Goal: Transaction & Acquisition: Purchase product/service

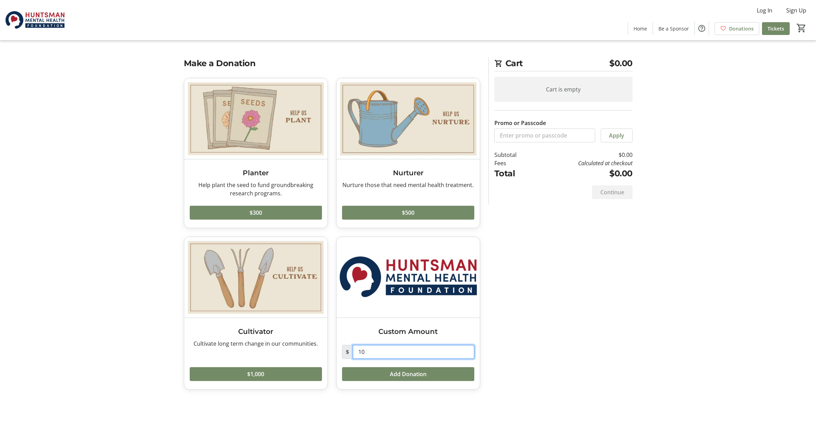
click at [371, 351] on input "10" at bounding box center [413, 352] width 121 height 14
click at [372, 350] on input "10" at bounding box center [413, 352] width 121 height 14
click at [309, 215] on span at bounding box center [256, 212] width 132 height 17
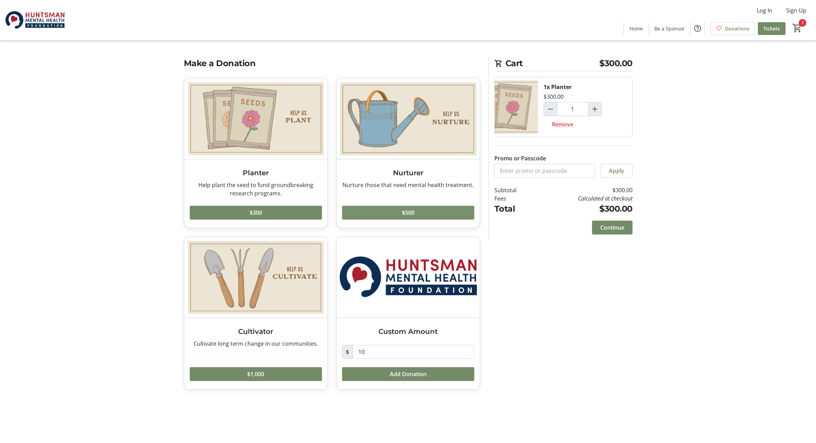
click at [423, 217] on span at bounding box center [408, 212] width 132 height 17
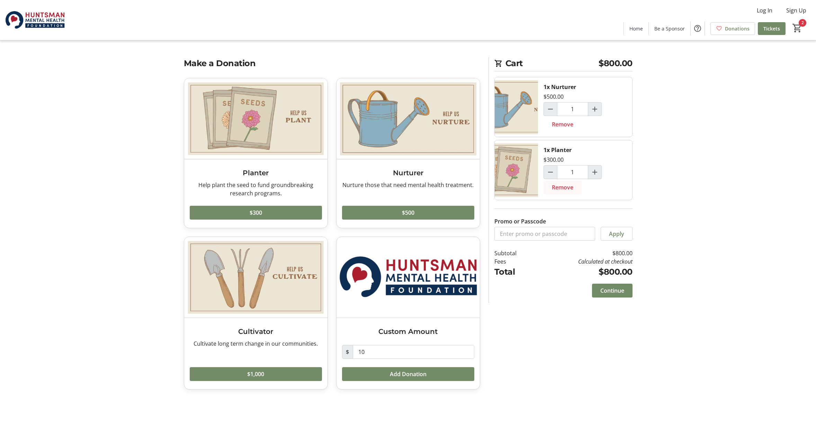
click at [567, 187] on span "Remove" at bounding box center [562, 187] width 21 height 8
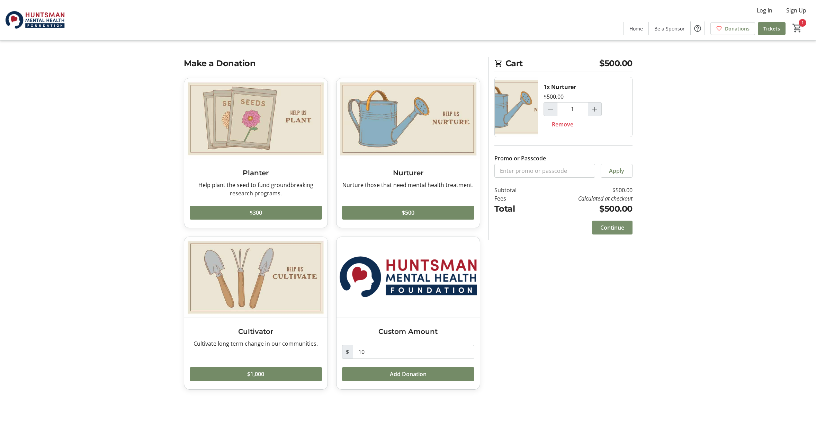
click at [598, 228] on span at bounding box center [612, 227] width 40 height 17
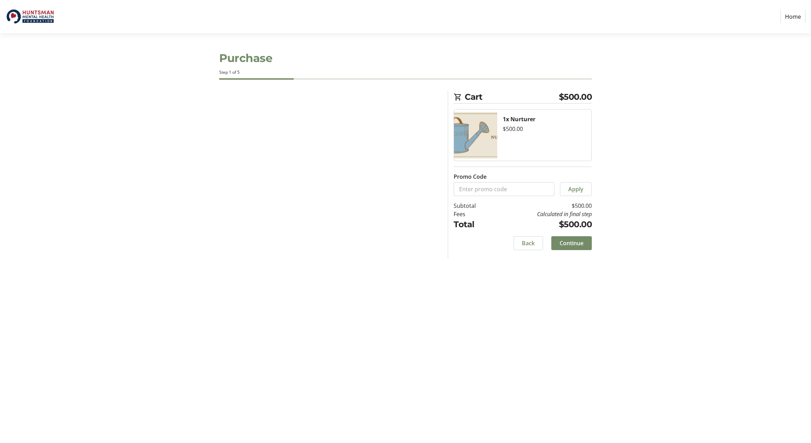
select select "US"
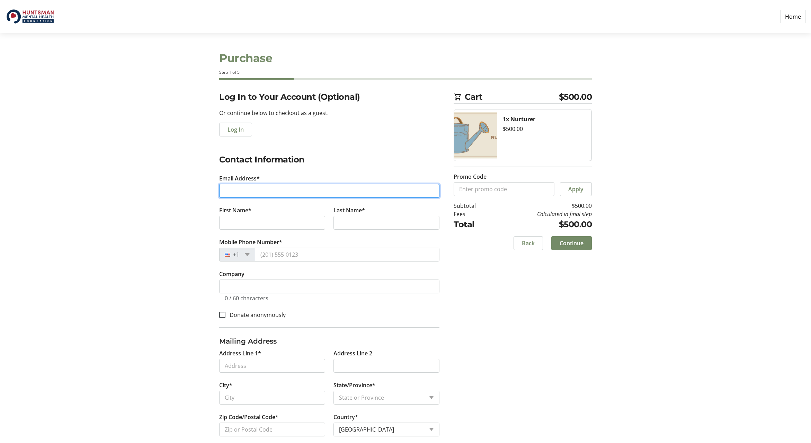
click at [239, 191] on input "Email Address*" at bounding box center [329, 191] width 220 height 14
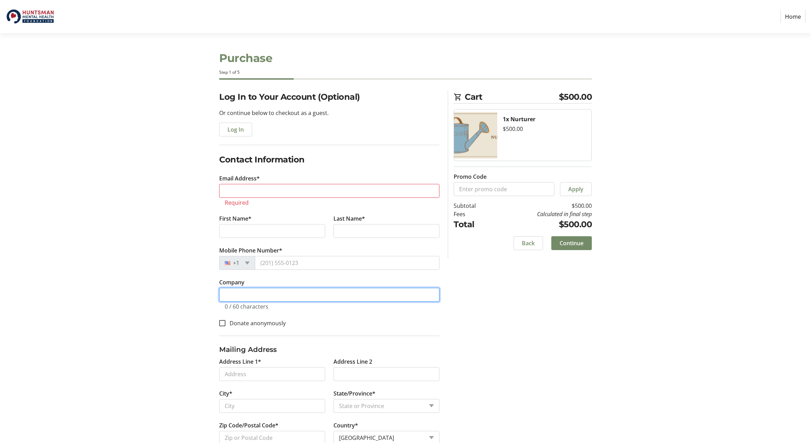
click at [244, 286] on tr-form-field "Company 0 / 60 characters" at bounding box center [329, 298] width 220 height 40
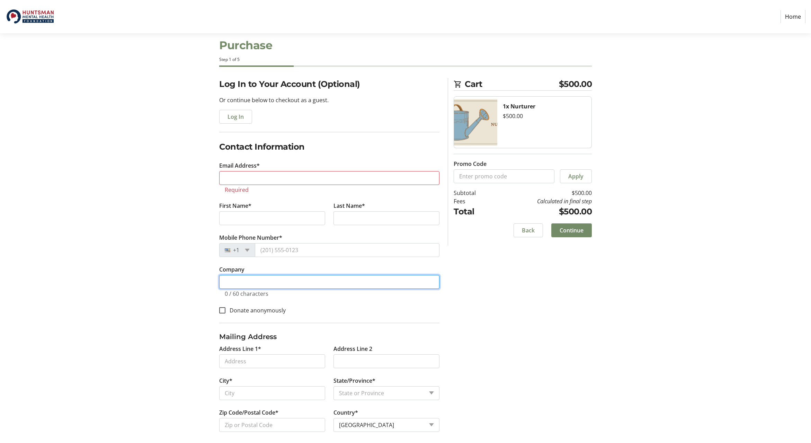
scroll to position [18, 0]
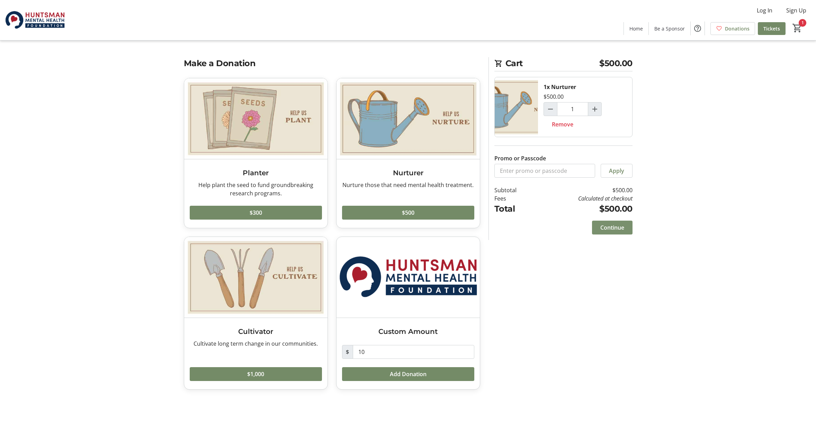
click at [617, 227] on span "Continue" at bounding box center [612, 227] width 24 height 8
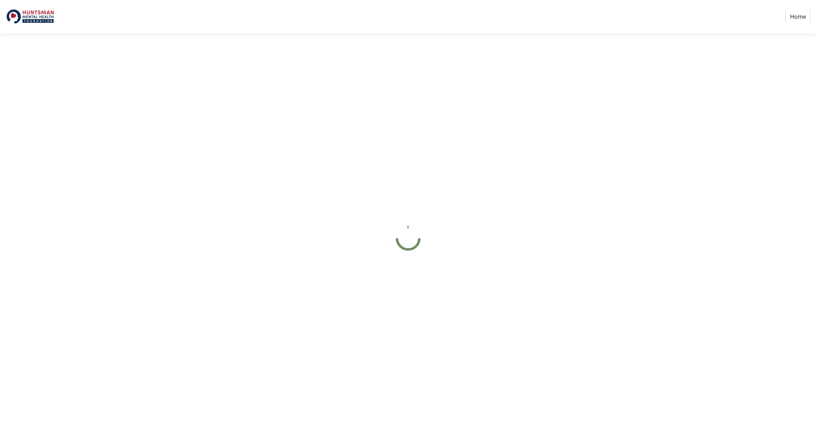
select select "US"
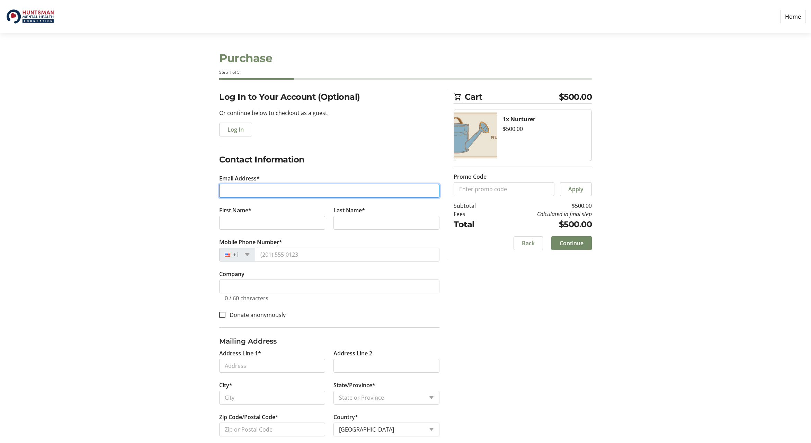
click at [229, 190] on input "Email Address*" at bounding box center [329, 191] width 220 height 14
type input "[EMAIL_ADDRESS][DOMAIN_NAME]"
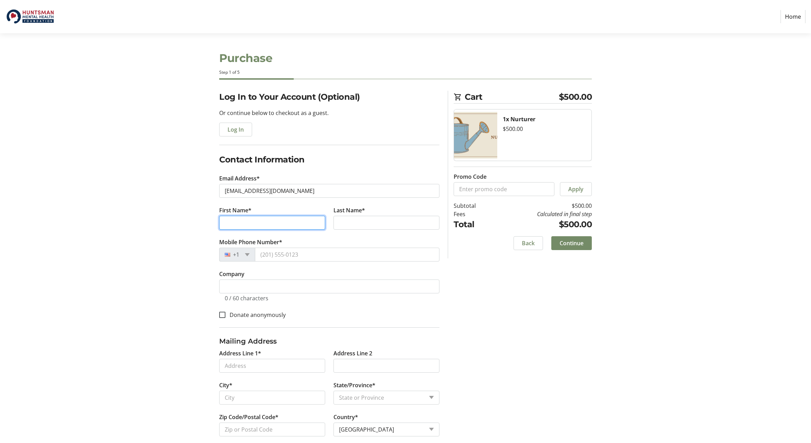
click at [227, 223] on input "First Name*" at bounding box center [272, 223] width 106 height 14
type input "[PERSON_NAME]"
click at [348, 221] on input "Last Name*" at bounding box center [386, 223] width 106 height 14
type input "[PERSON_NAME]"
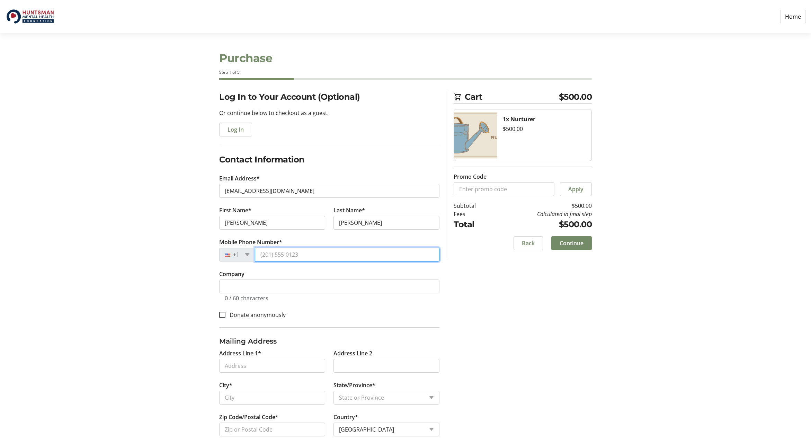
click at [299, 256] on input "Mobile Phone Number*" at bounding box center [347, 254] width 184 height 14
type input "[PHONE_NUMBER]"
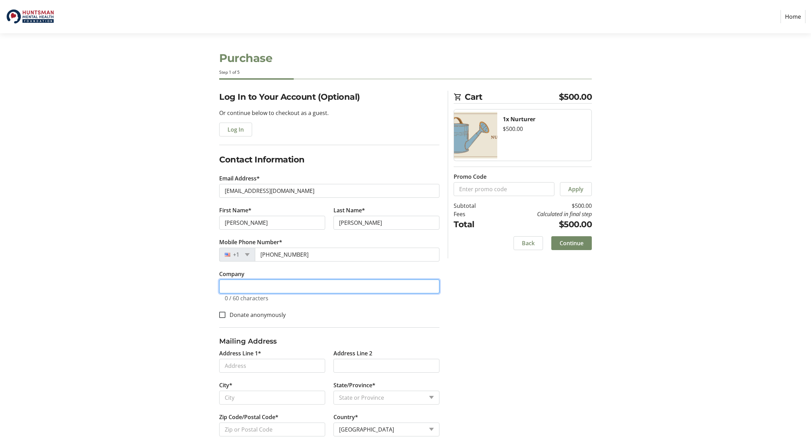
click at [251, 287] on input "Company" at bounding box center [329, 286] width 220 height 14
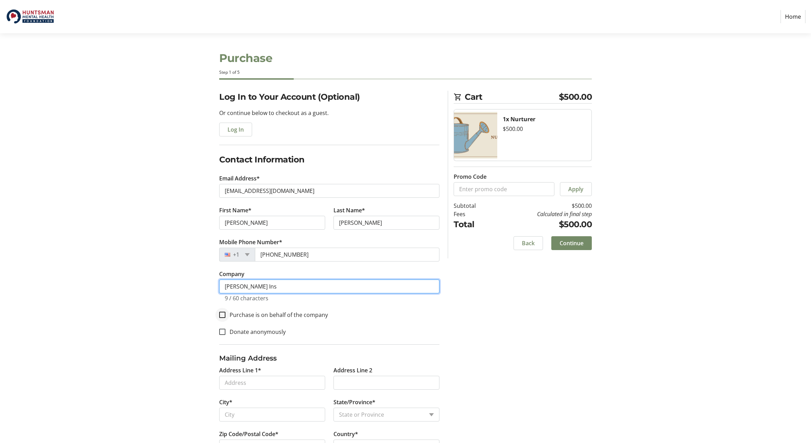
type input "[PERSON_NAME] Ins"
click at [223, 314] on input "Purchase is on behalf of the company" at bounding box center [222, 315] width 6 height 6
checkbox input "true"
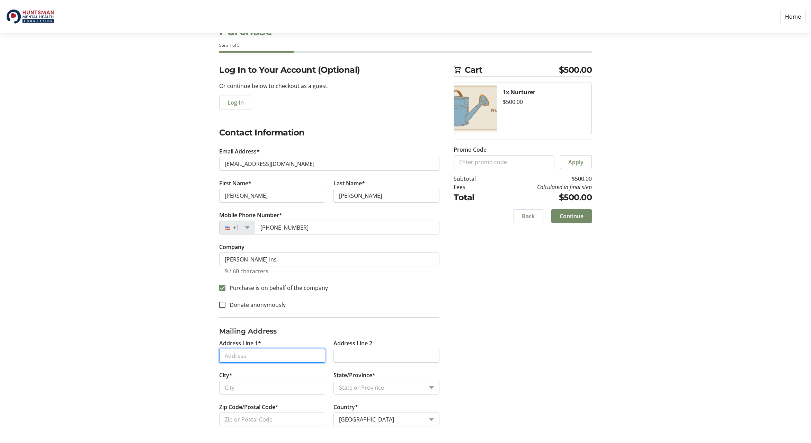
click at [238, 357] on input "Address Line 1*" at bounding box center [272, 356] width 106 height 14
click at [273, 355] on input "2900 s state" at bounding box center [272, 356] width 106 height 14
type input "[STREET_ADDRESS]"
type input "[GEOGRAPHIC_DATA]"
select select "UT"
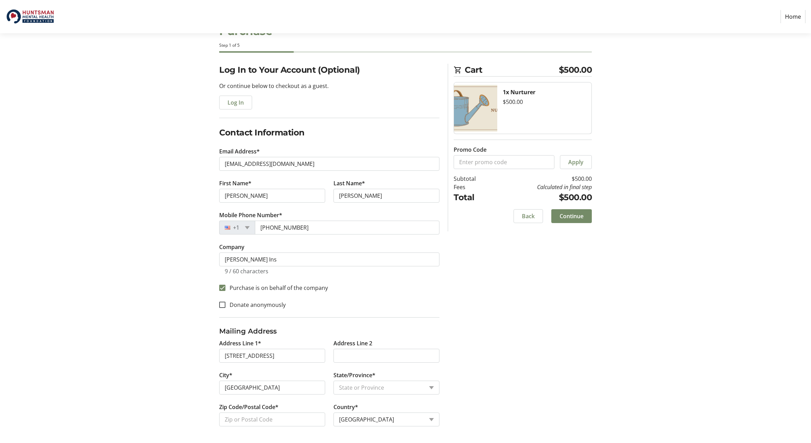
type input "84115"
click at [293, 354] on input "[STREET_ADDRESS]" at bounding box center [272, 356] width 106 height 14
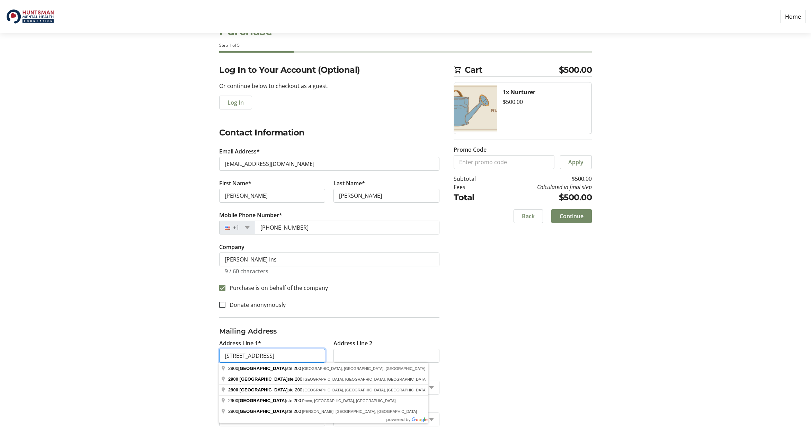
type input "[STREET_ADDRESS]"
click at [519, 341] on div "Log In to Your Account (Optional) Or continue below to checkout as a guest. Log…" at bounding box center [405, 253] width 457 height 379
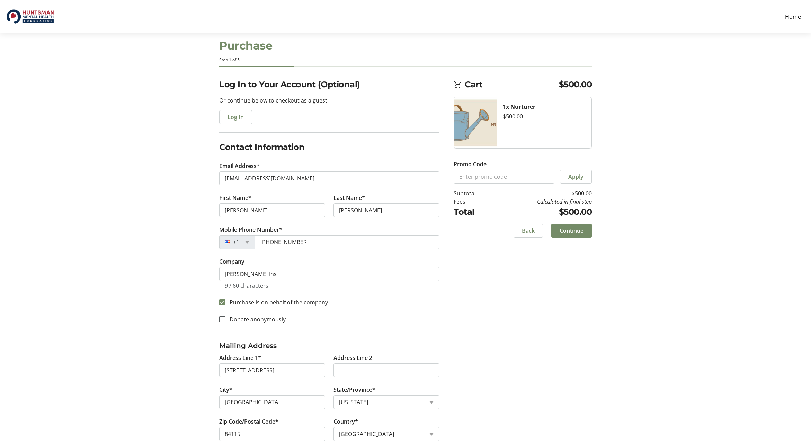
scroll to position [0, 0]
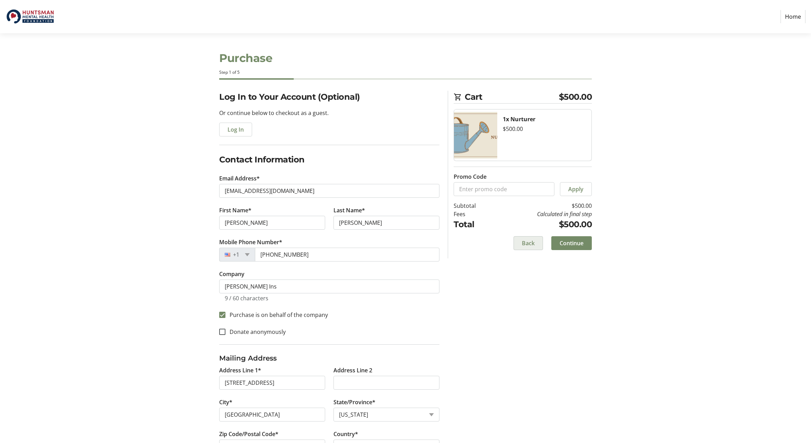
click at [519, 245] on span at bounding box center [528, 243] width 29 height 17
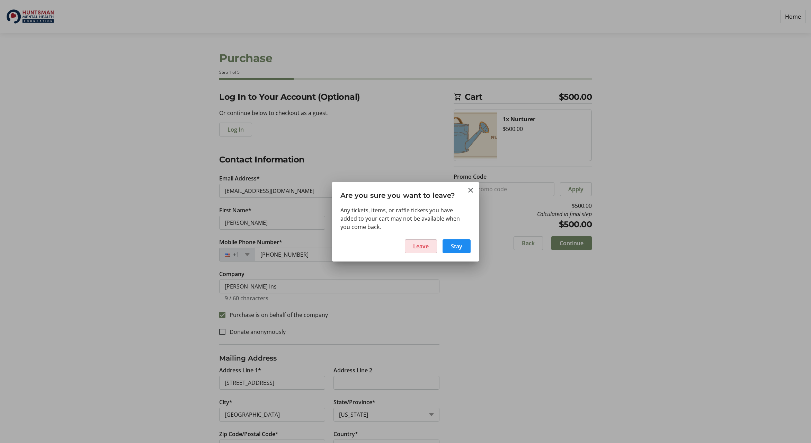
click at [426, 247] on span "Leave" at bounding box center [421, 246] width 16 height 8
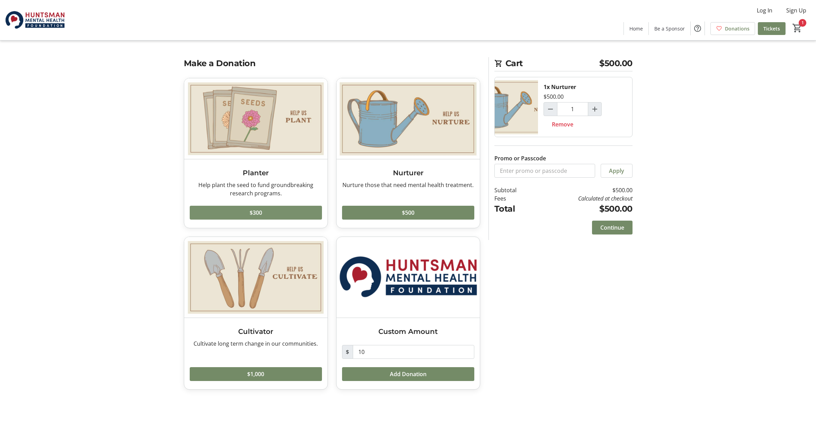
click at [294, 213] on span at bounding box center [256, 212] width 132 height 17
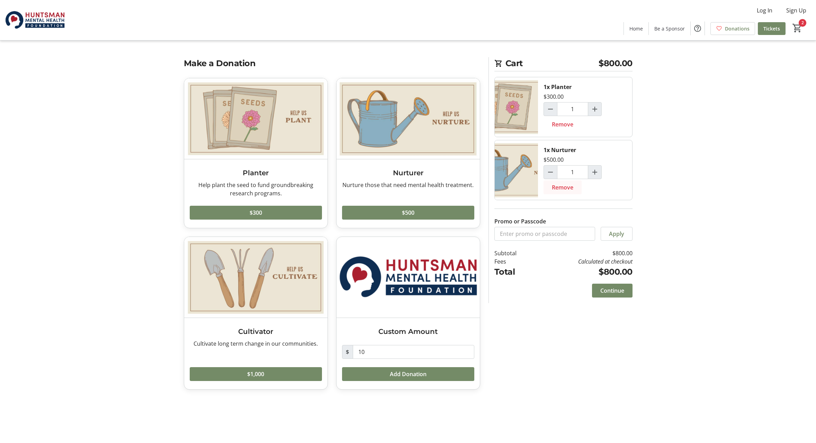
click at [568, 188] on span "Remove" at bounding box center [562, 187] width 21 height 8
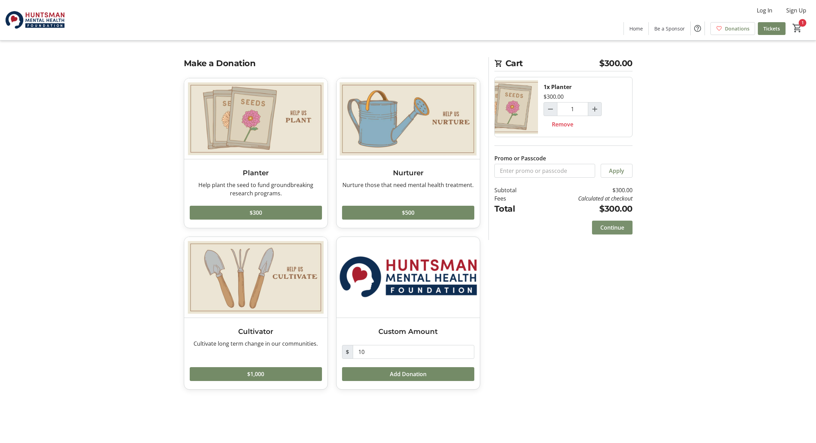
click at [607, 228] on span "Continue" at bounding box center [612, 227] width 24 height 8
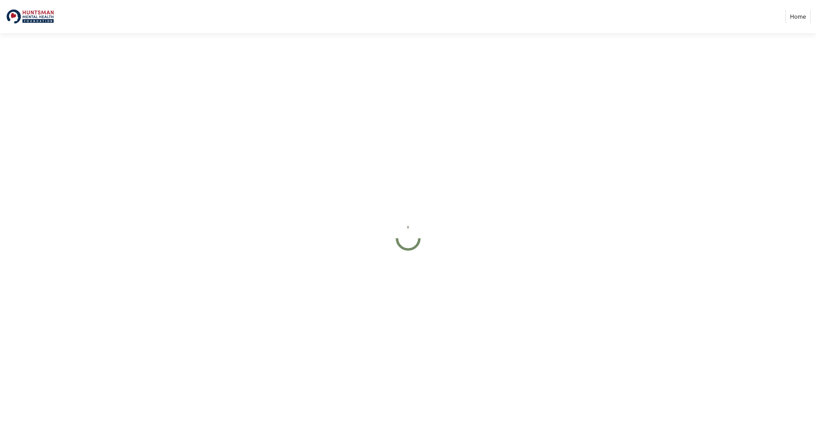
select select "US"
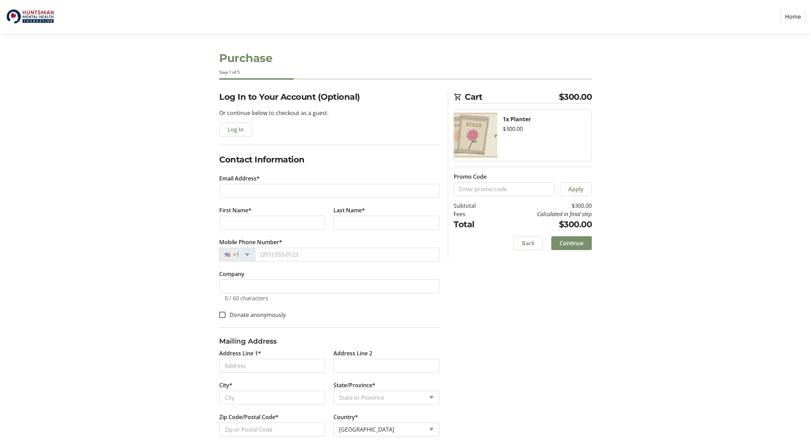
scroll to position [10, 0]
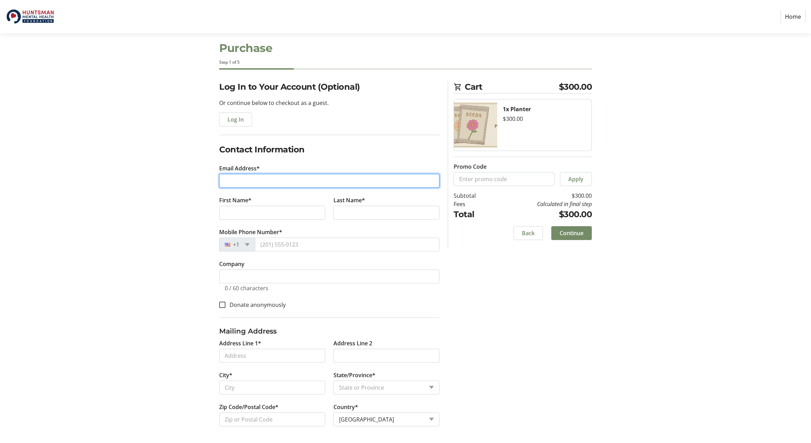
click at [225, 181] on input "Email Address*" at bounding box center [329, 181] width 220 height 14
type input "d"
type input "[EMAIL_ADDRESS][DOMAIN_NAME]"
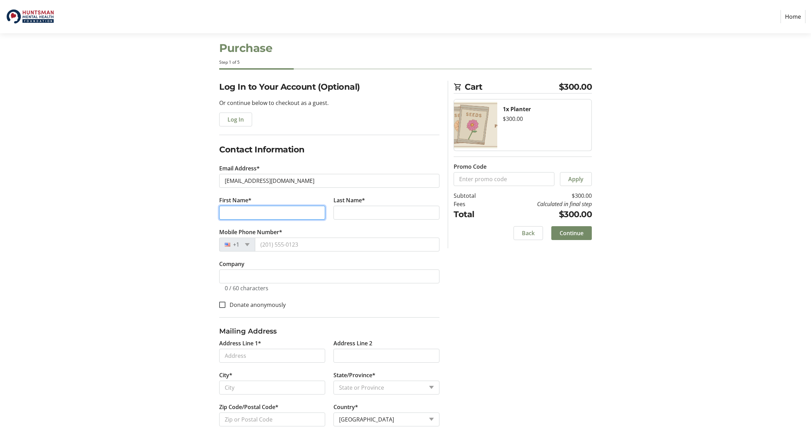
click at [232, 210] on input "First Name*" at bounding box center [272, 213] width 106 height 14
type input "[PERSON_NAME]"
drag, startPoint x: 342, startPoint y: 214, endPoint x: 343, endPoint y: 207, distance: 7.3
click at [342, 214] on input "Last Name*" at bounding box center [386, 213] width 106 height 14
type input "[PERSON_NAME]"
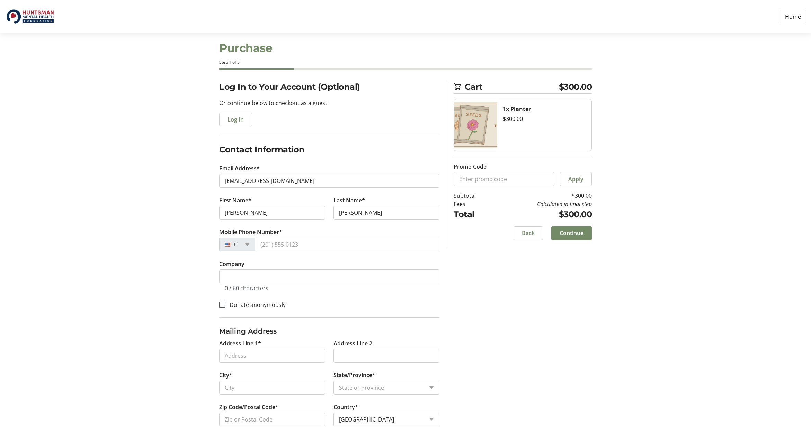
click at [273, 237] on tr-form-field "Mobile Phone Number* +1" at bounding box center [329, 244] width 220 height 32
click at [268, 243] on input "Mobile Phone Number*" at bounding box center [347, 244] width 184 height 14
type input "[PHONE_NUMBER]"
click at [240, 280] on input "Company" at bounding box center [329, 276] width 220 height 14
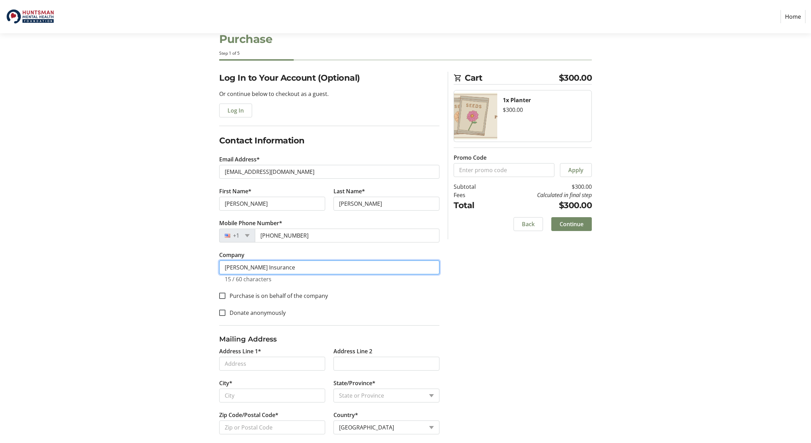
scroll to position [27, 0]
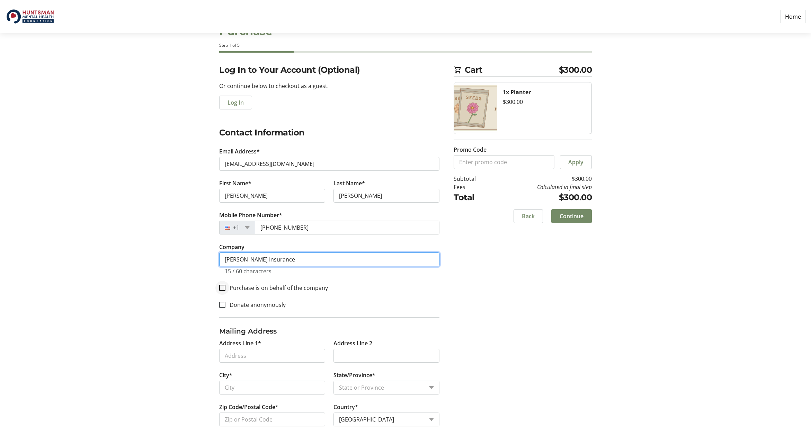
type input "[PERSON_NAME] Insurance"
click at [222, 288] on input "Purchase is on behalf of the company" at bounding box center [222, 288] width 6 height 6
checkbox input "true"
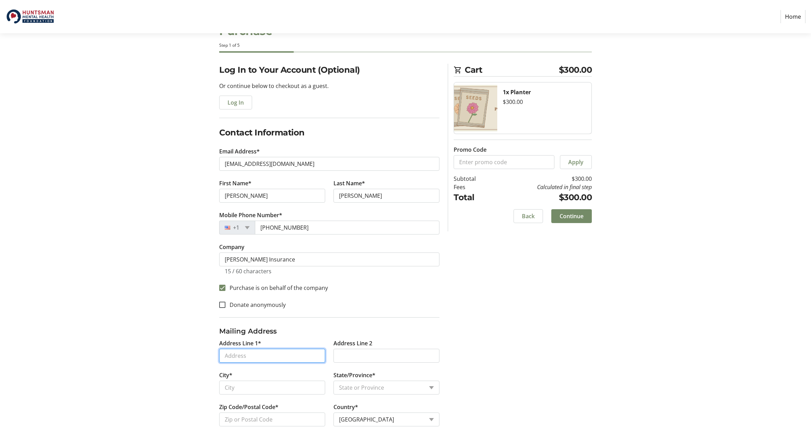
click at [251, 353] on input "Address Line 1*" at bounding box center [272, 356] width 106 height 14
type input "[STREET_ADDRESS]"
type input "[GEOGRAPHIC_DATA]"
select select "UT"
type input "84115"
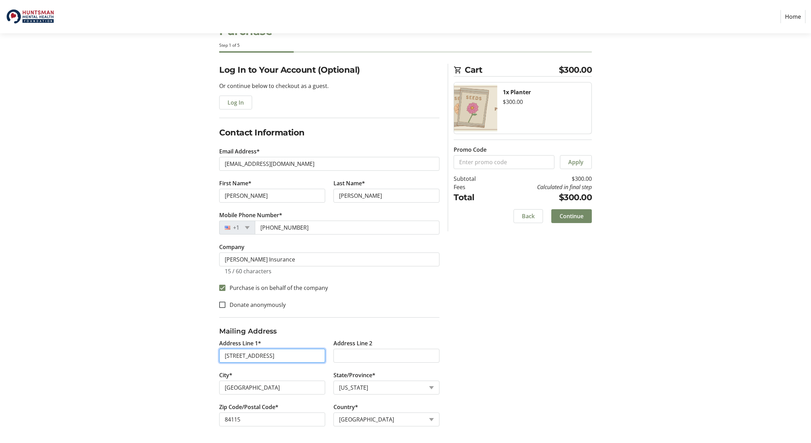
click at [296, 355] on input "[STREET_ADDRESS]" at bounding box center [272, 356] width 106 height 14
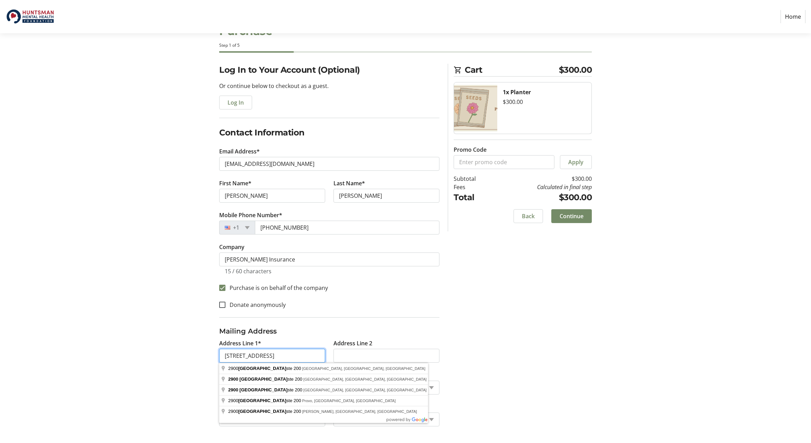
type input "[STREET_ADDRESS]"
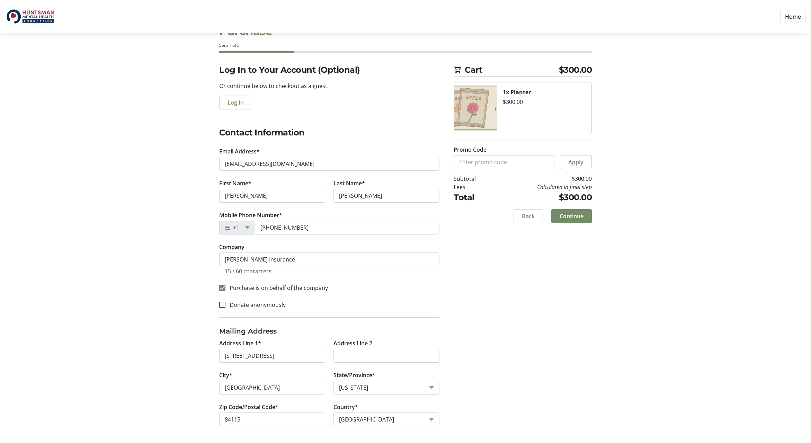
click at [512, 305] on div "Log In to Your Account (Optional) Or continue below to checkout as a guest. Log…" at bounding box center [405, 253] width 457 height 379
click at [567, 216] on span "Continue" at bounding box center [571, 216] width 24 height 8
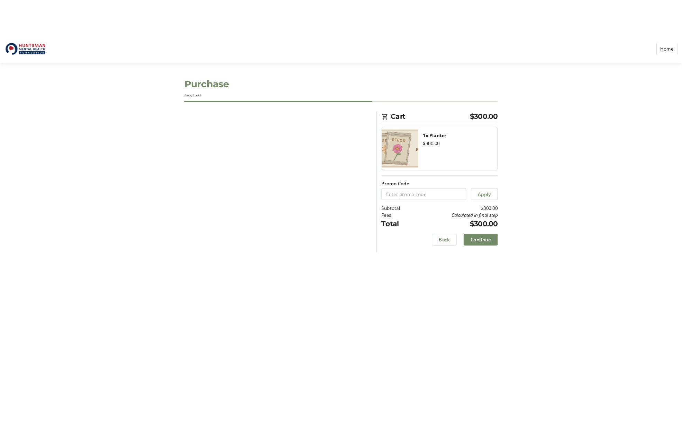
scroll to position [0, 0]
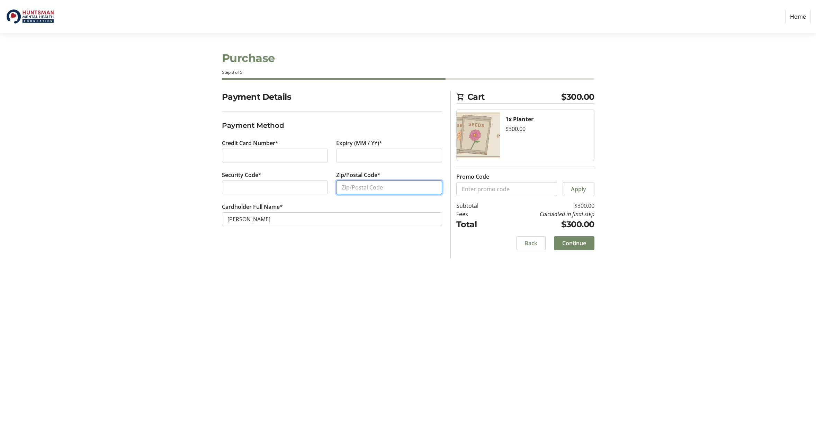
click at [350, 184] on input "Zip/Postal Code*" at bounding box center [389, 187] width 106 height 14
type input "84115"
click at [172, 170] on section "Purchase Step 3 of 5 Cart $300.00 1x Planter $300.00 Promo Code Apply Subtotal …" at bounding box center [408, 237] width 816 height 409
click at [568, 243] on span "Continue" at bounding box center [574, 243] width 24 height 8
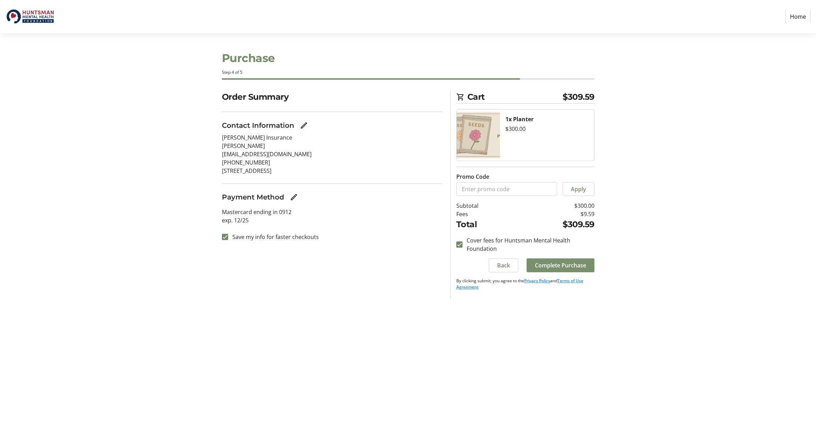
click at [547, 265] on span "Complete Purchase" at bounding box center [560, 265] width 51 height 8
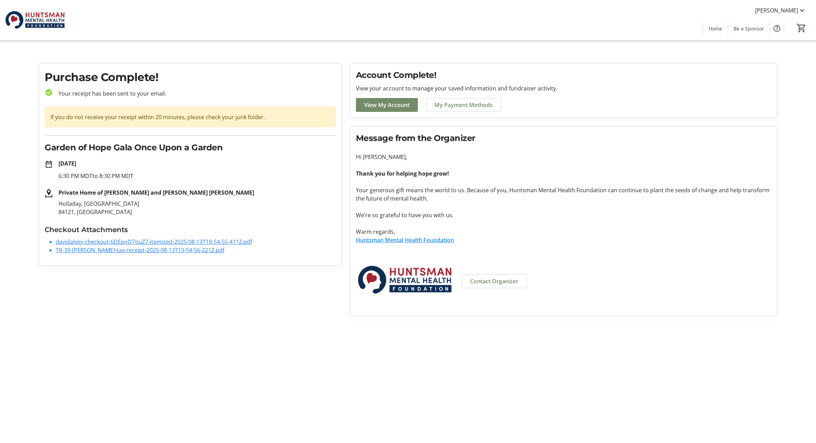
click at [140, 241] on link "davidalvey-checkout-6DEpnD7ouZ7-itemized-2025-08-13T19-54-55-411Z.pdf" at bounding box center [154, 242] width 196 height 8
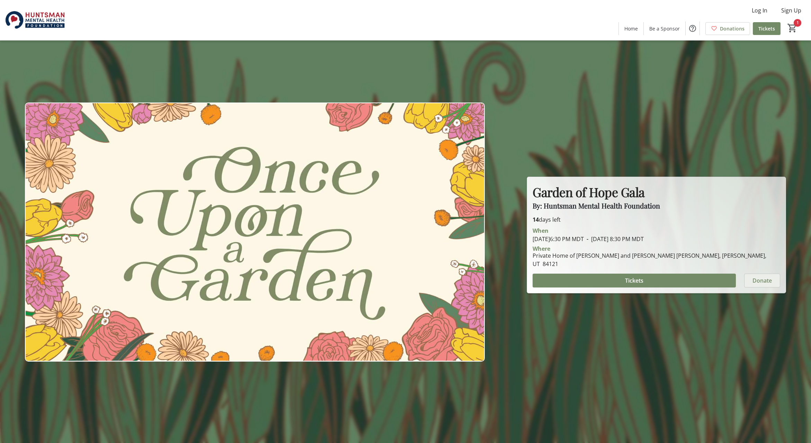
click at [758, 278] on span "Donate" at bounding box center [761, 280] width 19 height 8
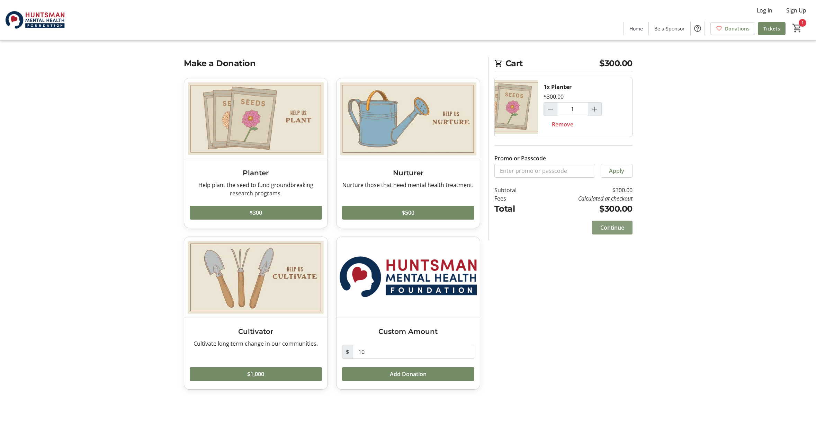
click at [614, 228] on span "Continue" at bounding box center [612, 227] width 24 height 8
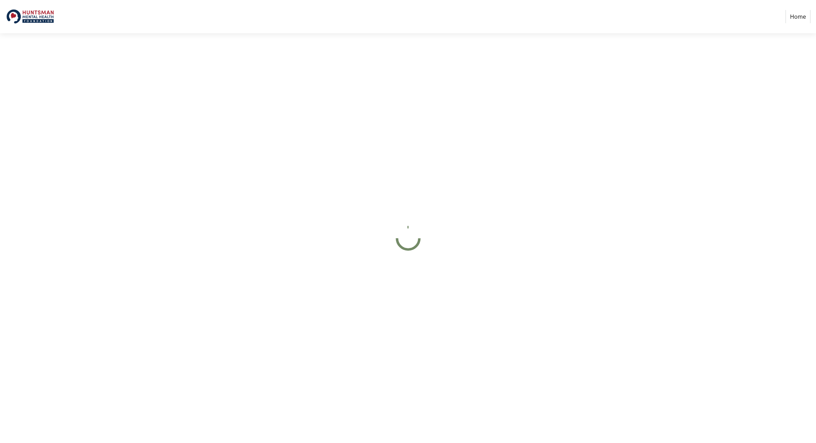
select select "US"
